Goal: Information Seeking & Learning: Learn about a topic

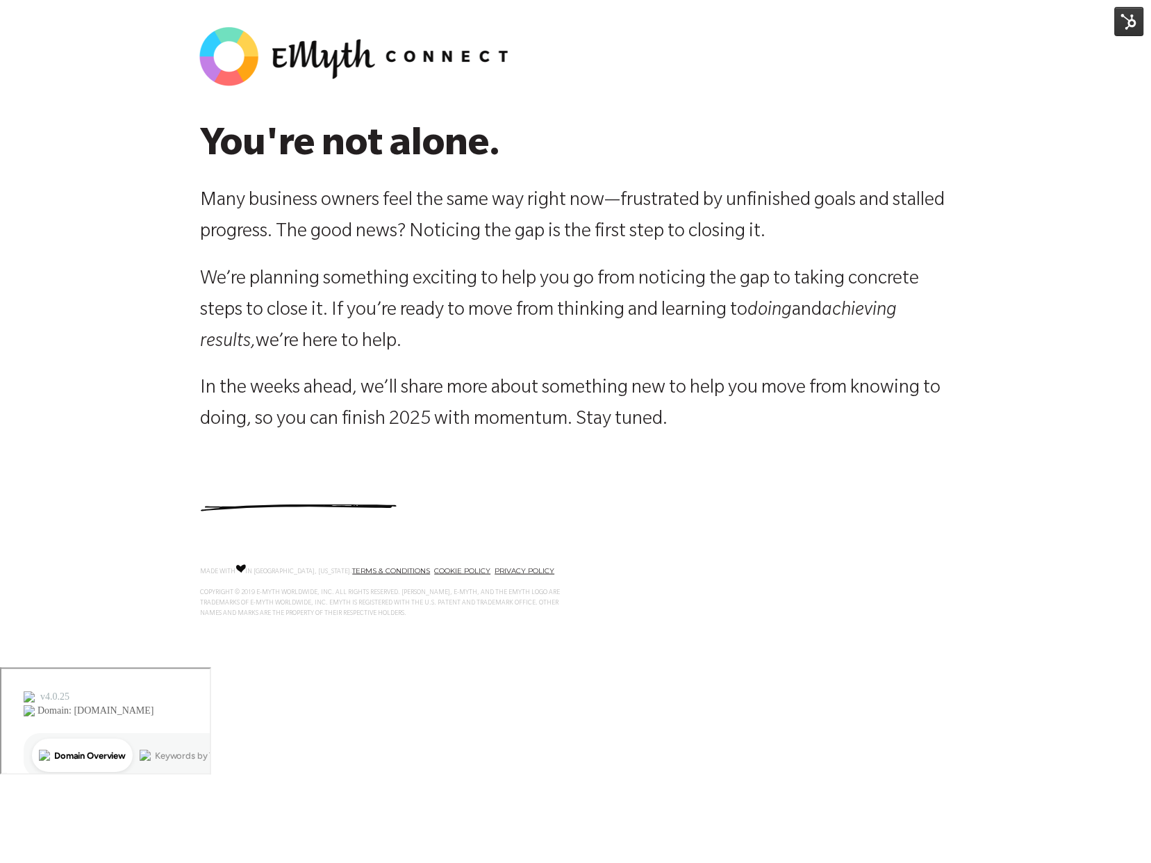
click at [1134, 19] on img at bounding box center [1129, 21] width 29 height 29
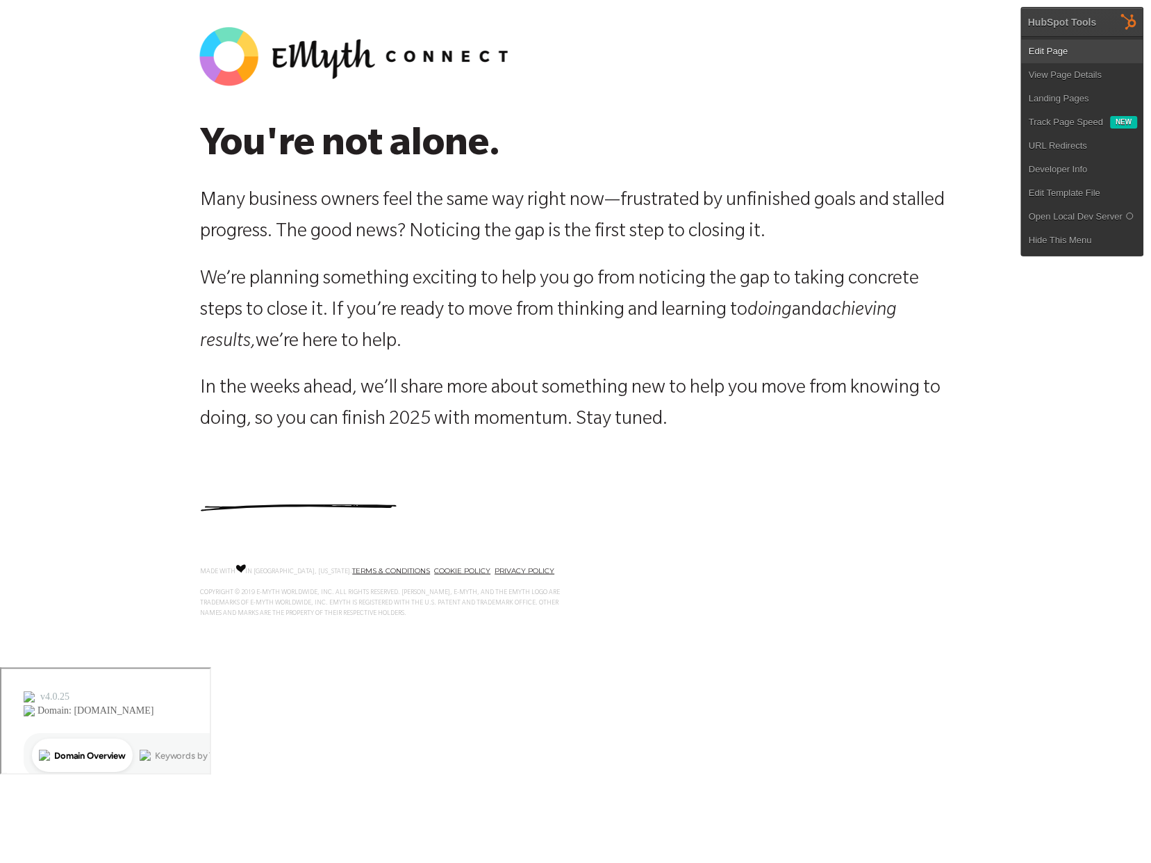
click at [1102, 51] on link "Edit Page" at bounding box center [1083, 52] width 122 height 24
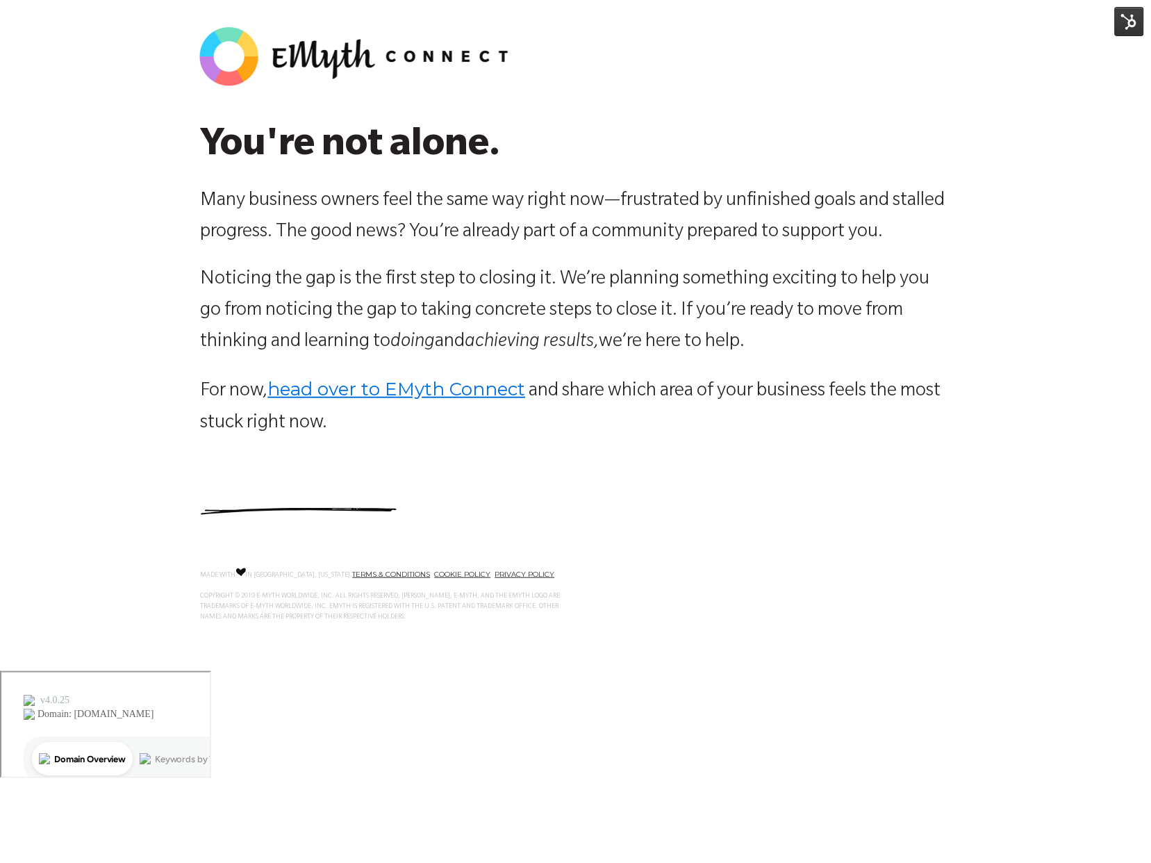
click at [438, 329] on p "Noticing the gap is the first step to closing it. We’re planning something exci…" at bounding box center [576, 312] width 750 height 94
click at [1125, 16] on img at bounding box center [1129, 21] width 29 height 29
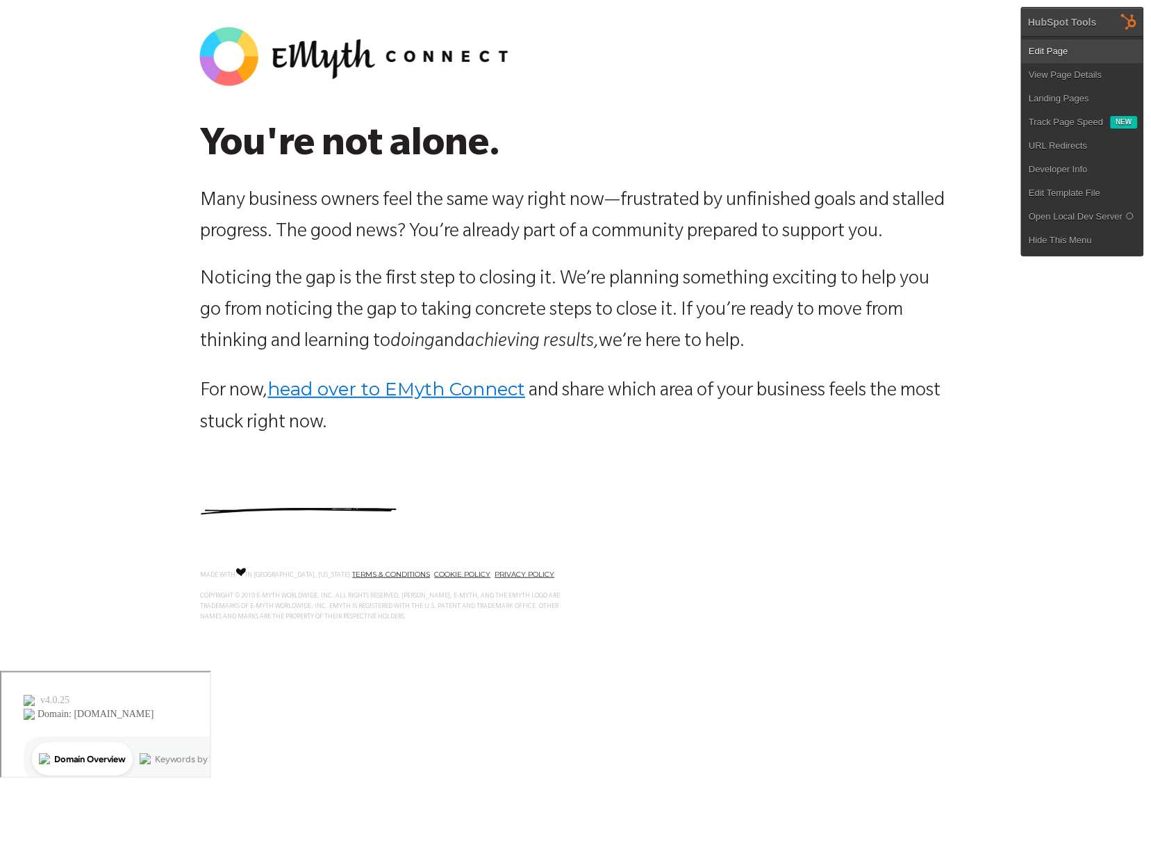
click at [1100, 40] on link "Edit Page" at bounding box center [1083, 52] width 122 height 24
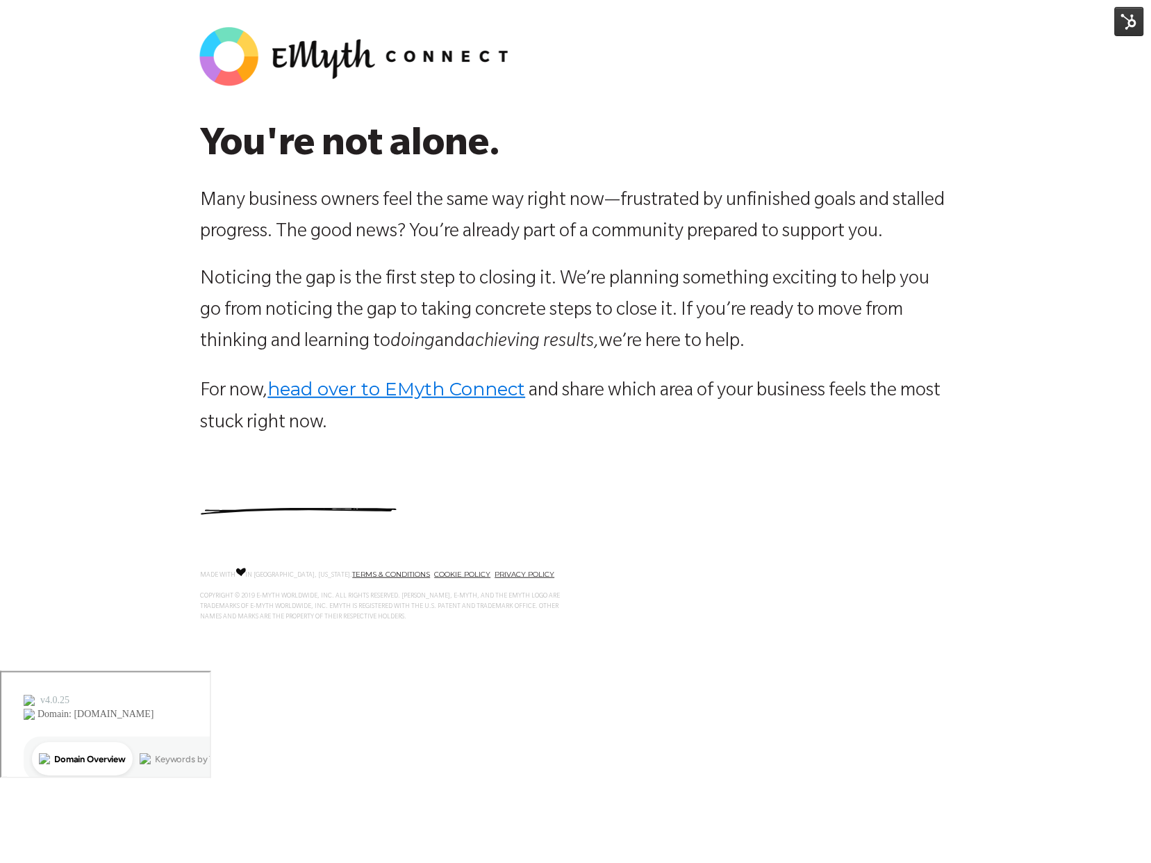
click at [541, 240] on p "Many business owners feel the same way right now—frustrated by unfinished goals…" at bounding box center [576, 217] width 750 height 63
